Goal: Information Seeking & Learning: Learn about a topic

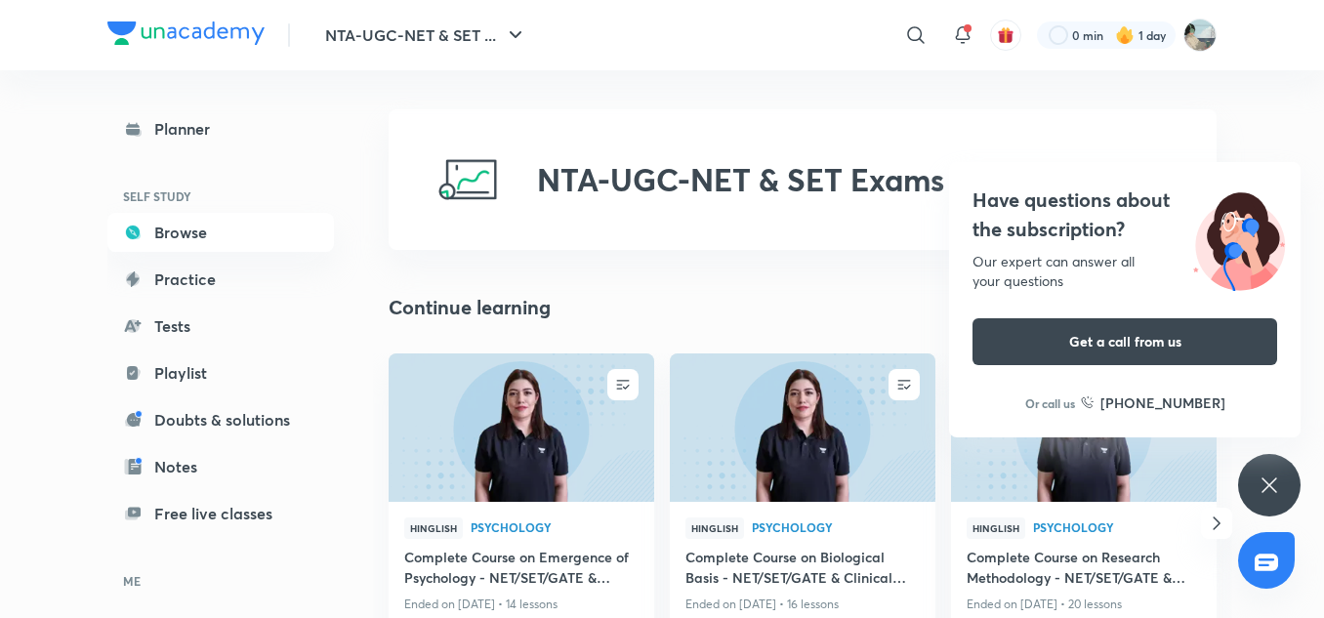
click at [1264, 490] on icon at bounding box center [1269, 484] width 15 height 15
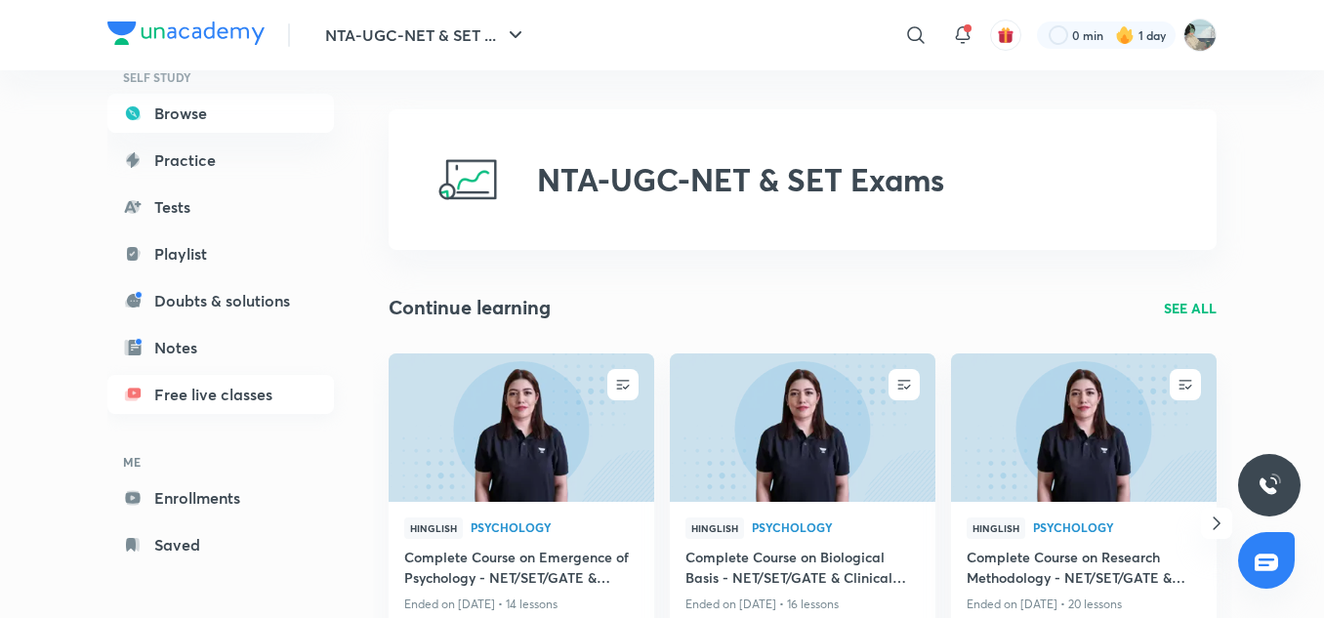
scroll to position [120, 0]
click at [284, 497] on link "Enrollments" at bounding box center [220, 496] width 227 height 39
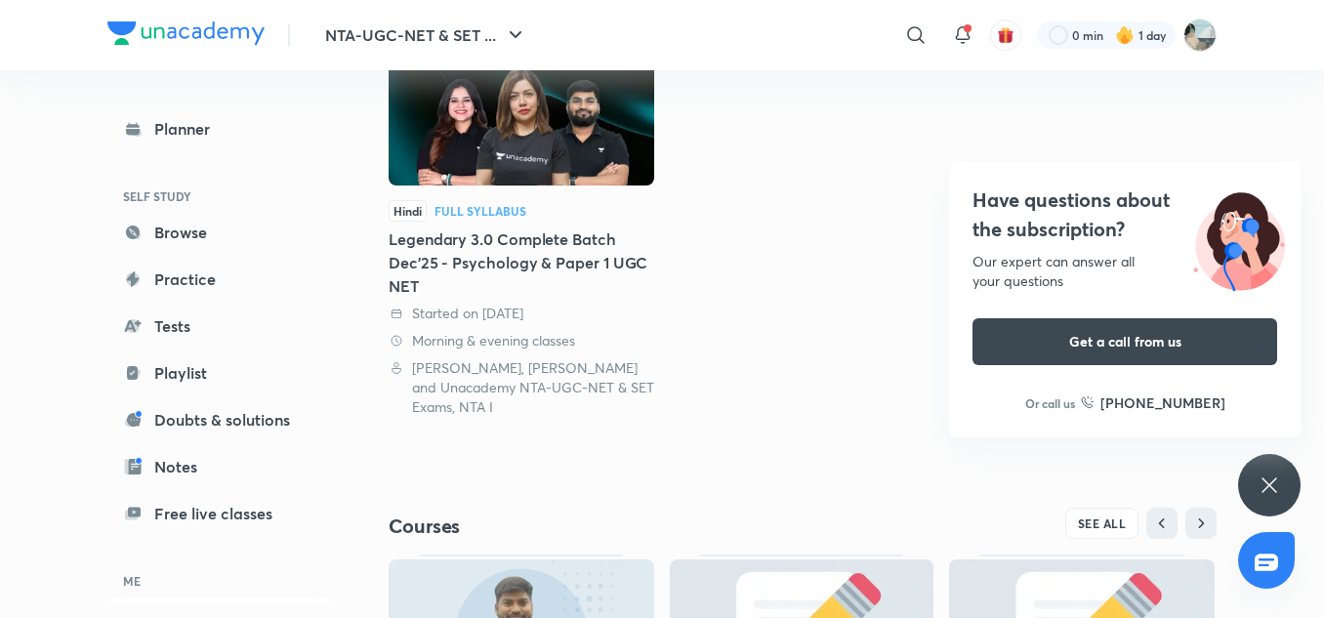
scroll to position [304, 0]
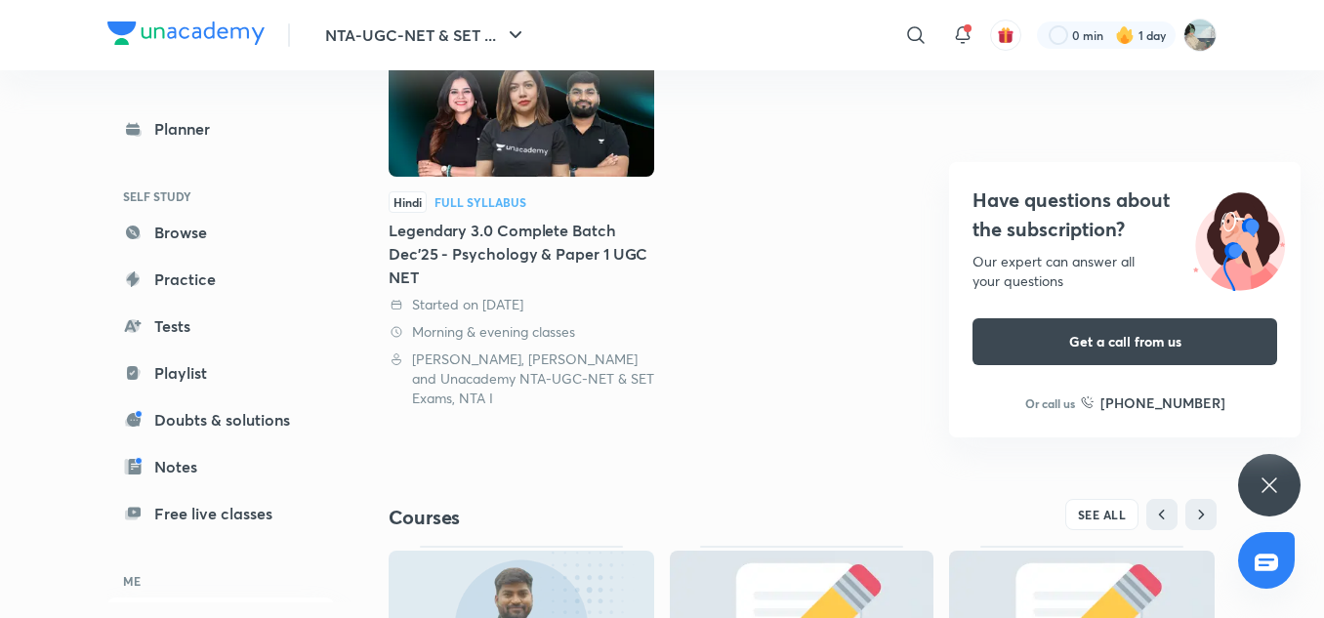
click at [1282, 491] on div "Have questions about the subscription? Our expert can answer all your questions…" at bounding box center [1269, 485] width 62 height 62
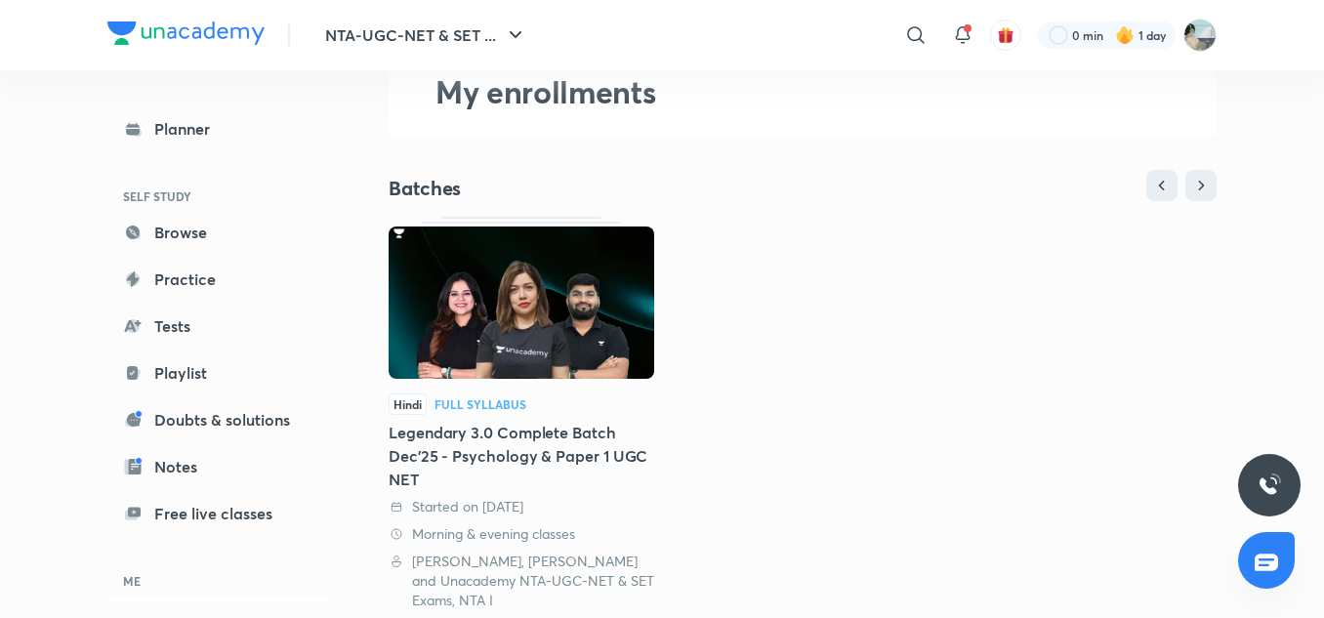
scroll to position [96, 0]
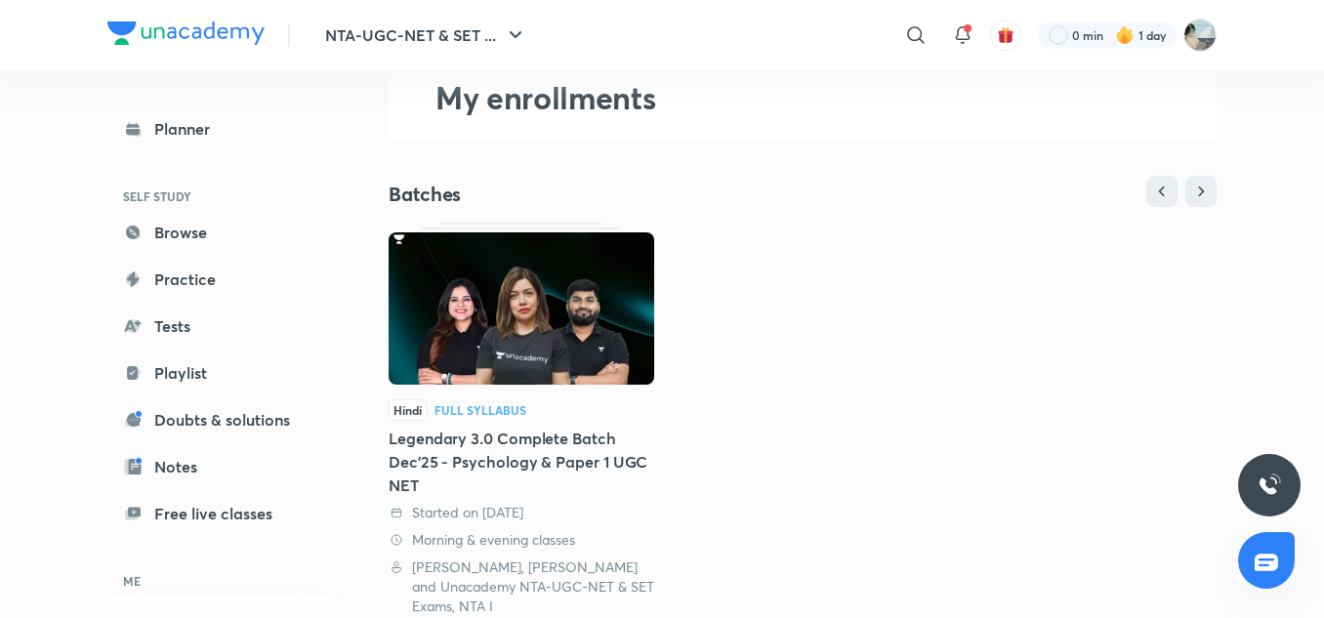
click at [600, 291] on img at bounding box center [522, 308] width 266 height 152
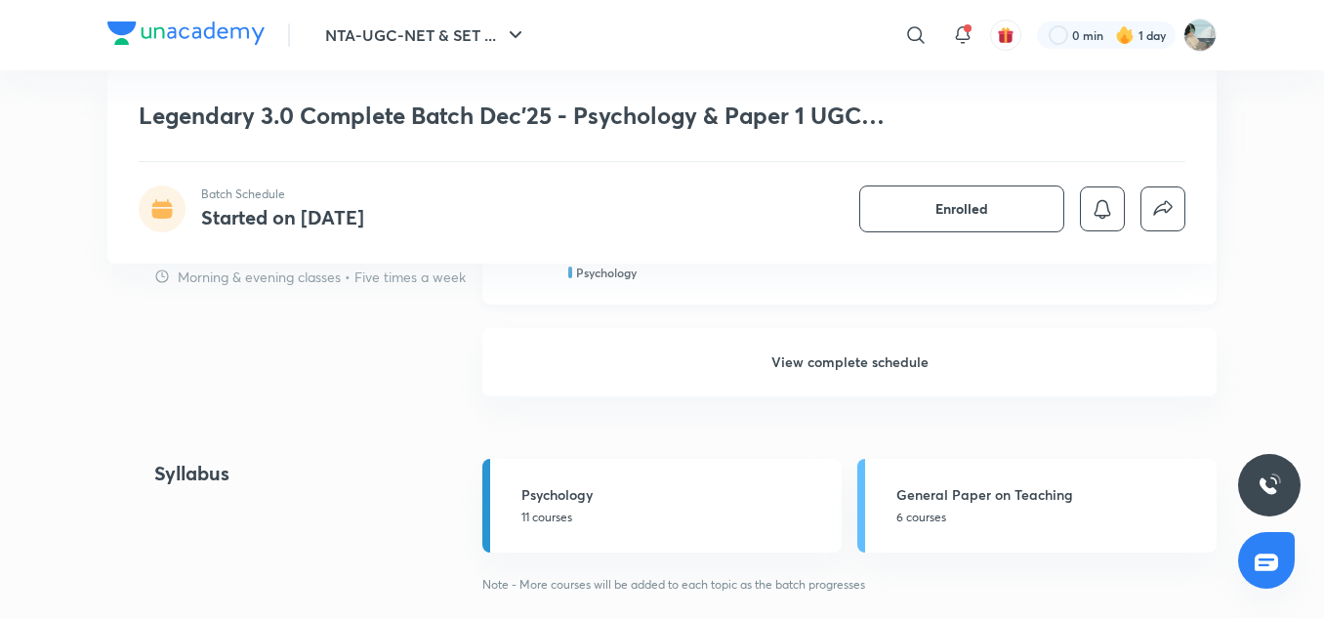
scroll to position [1895, 0]
click at [840, 364] on h6 "View complete schedule" at bounding box center [849, 364] width 734 height 68
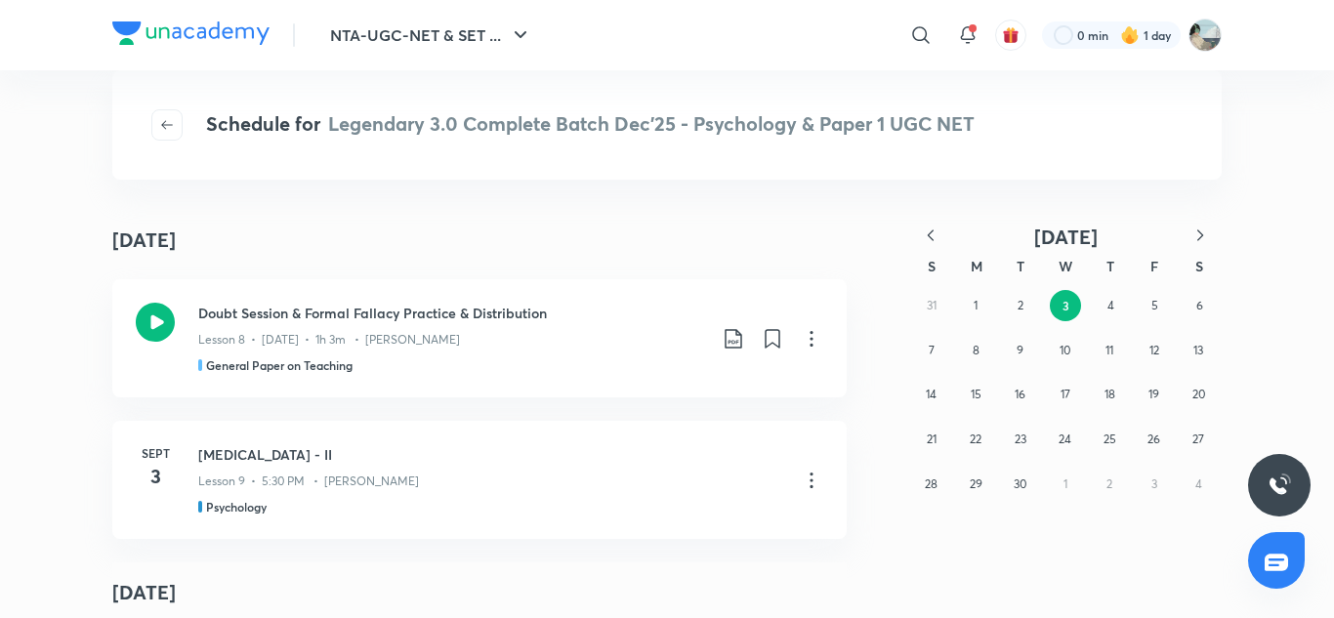
click at [929, 238] on icon "button" at bounding box center [931, 236] width 20 height 20
click at [1015, 364] on button "5" at bounding box center [1020, 350] width 31 height 31
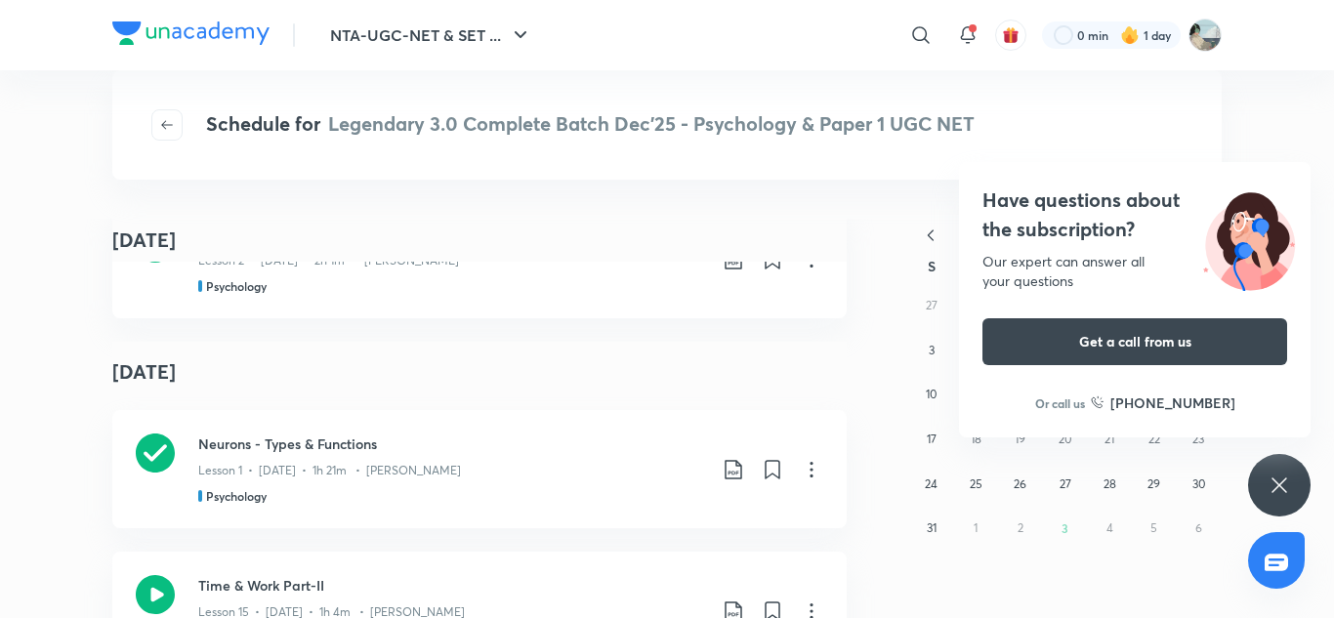
scroll to position [10298, 0]
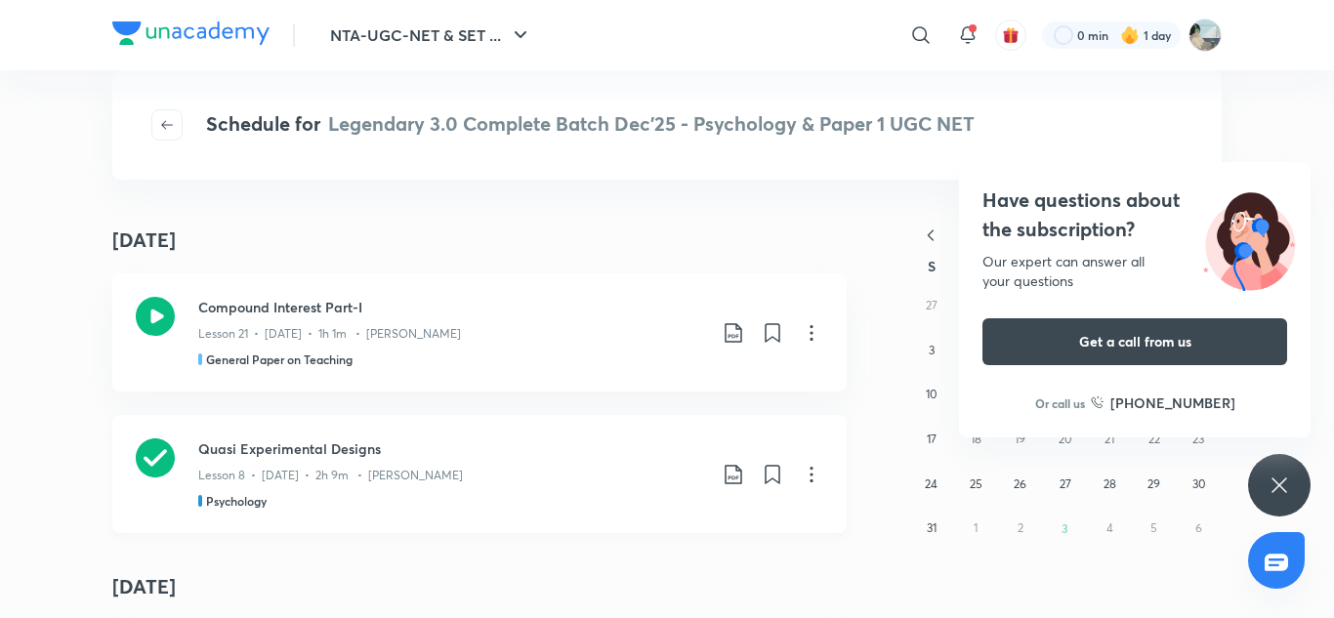
click at [155, 438] on icon at bounding box center [155, 457] width 39 height 39
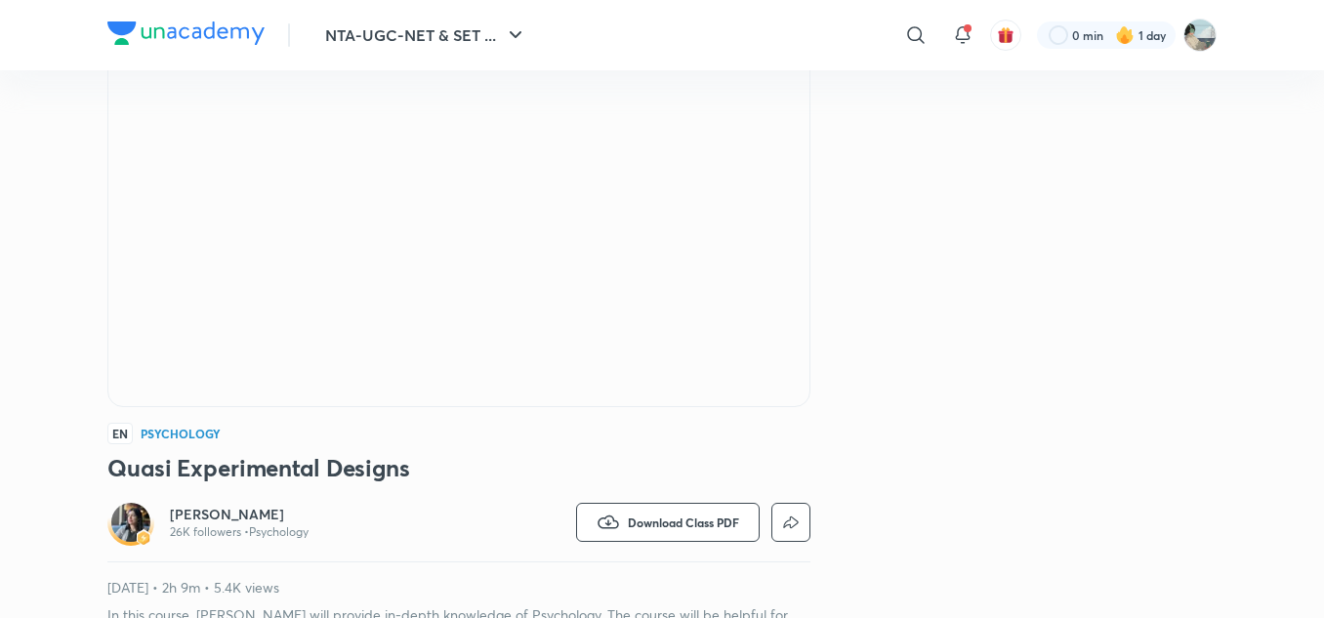
scroll to position [181, 0]
